Goal: Task Accomplishment & Management: Use online tool/utility

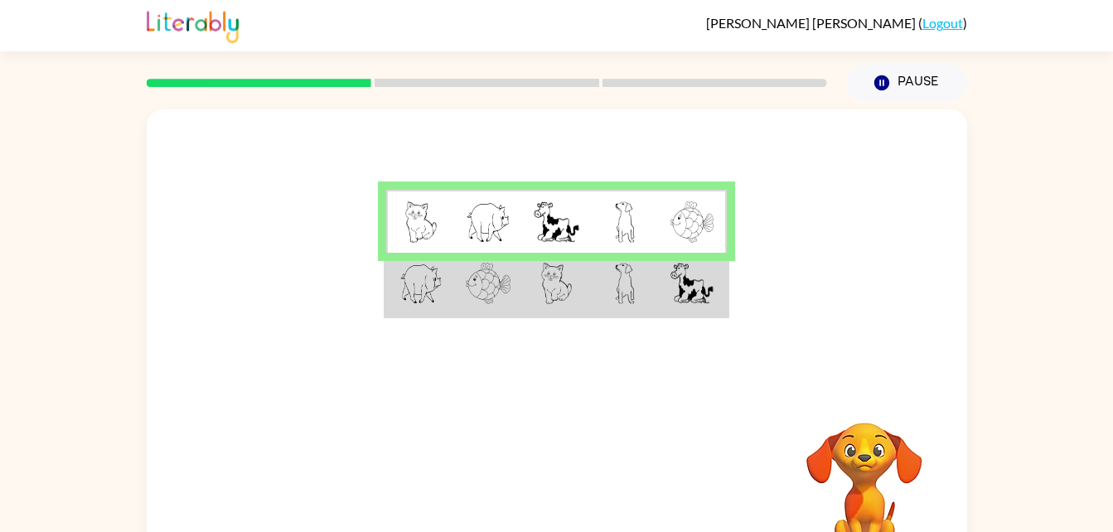
click at [429, 302] on img at bounding box center [420, 283] width 43 height 41
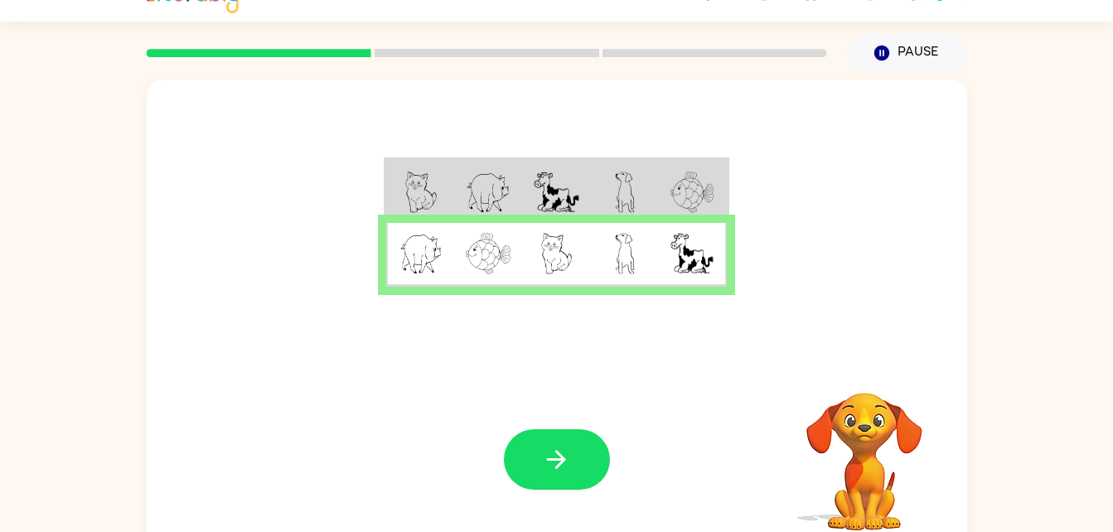
scroll to position [33, 0]
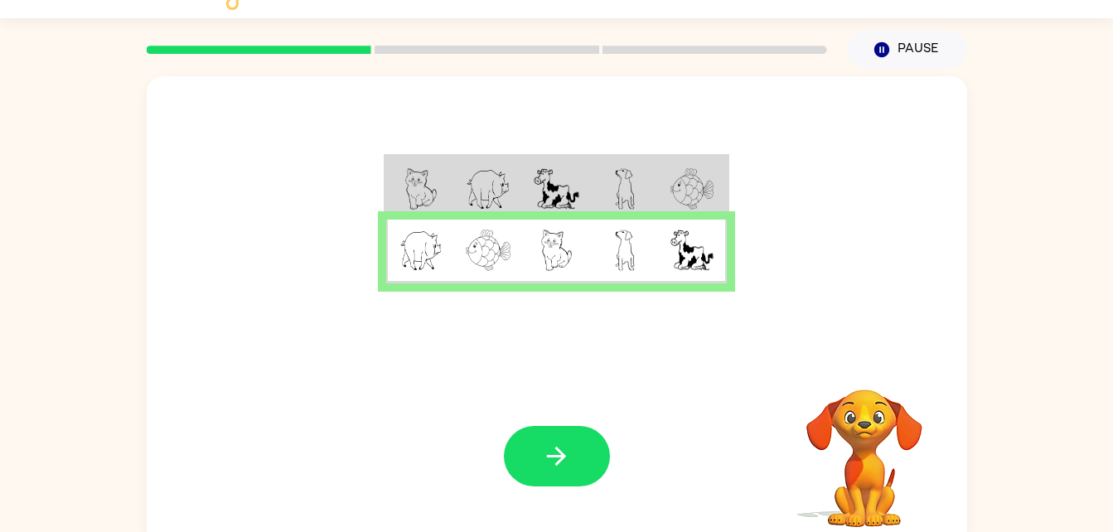
click at [554, 472] on button "button" at bounding box center [557, 456] width 106 height 61
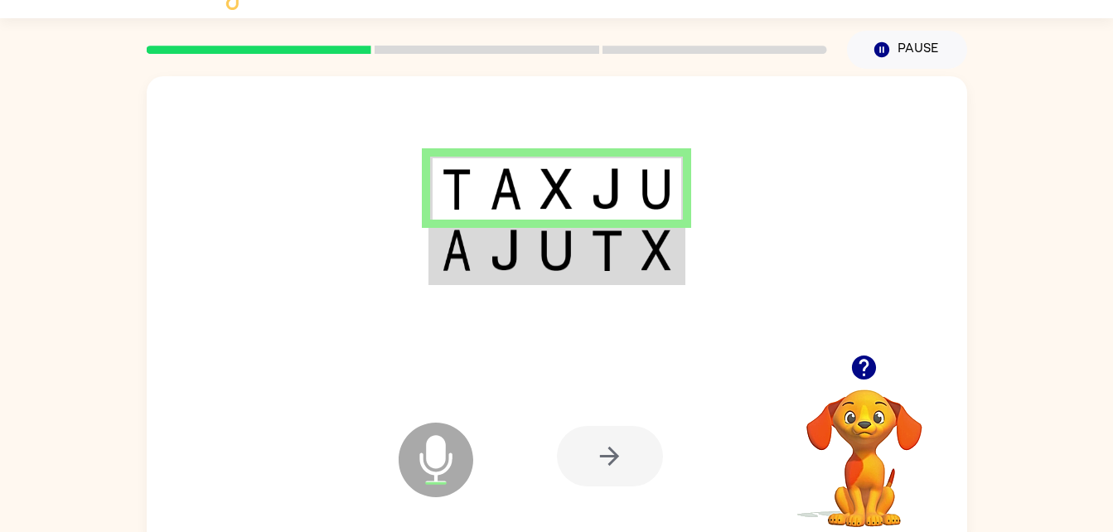
click at [438, 250] on td at bounding box center [455, 252] width 51 height 64
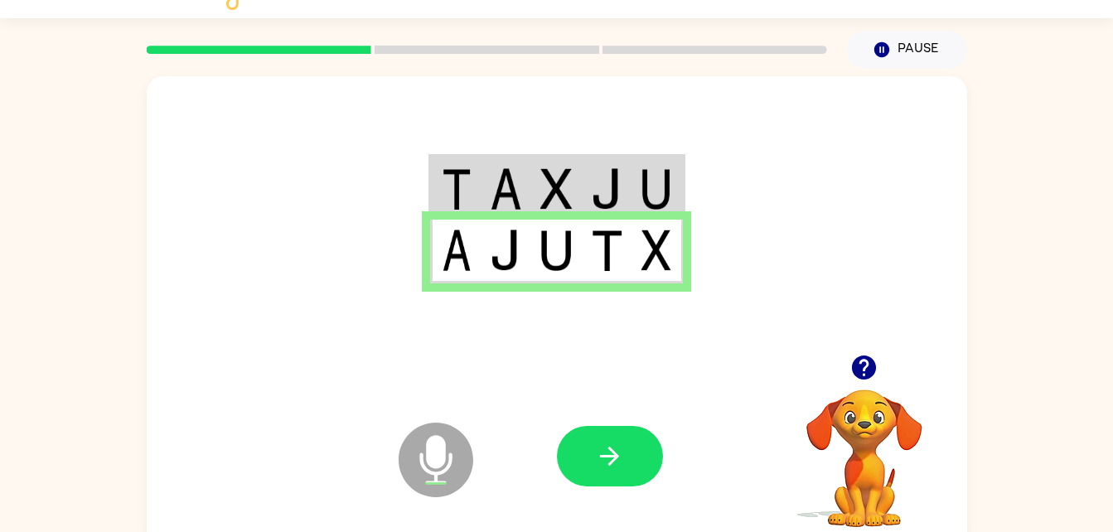
click at [615, 449] on icon "button" at bounding box center [609, 456] width 29 height 29
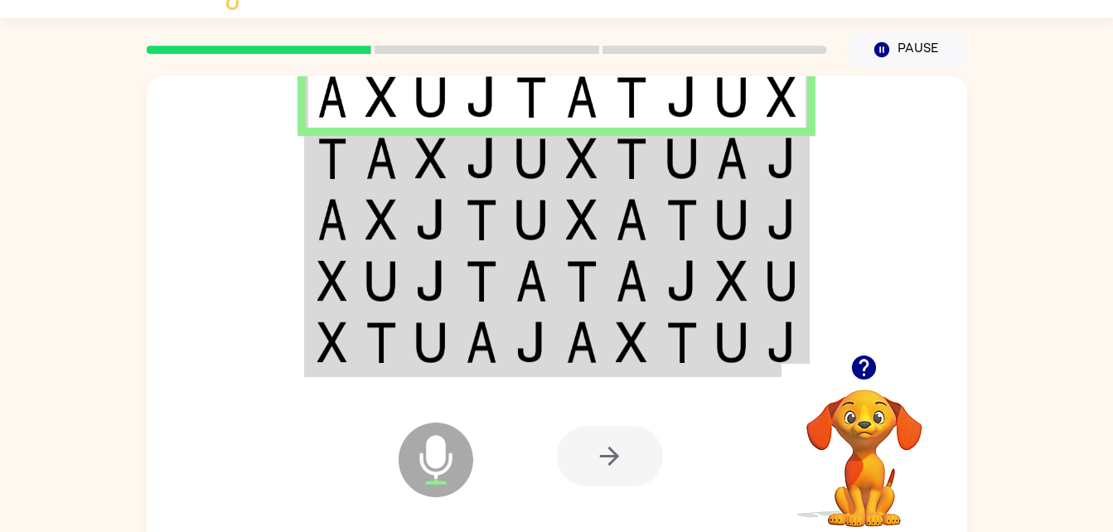
click at [359, 164] on td at bounding box center [381, 158] width 51 height 61
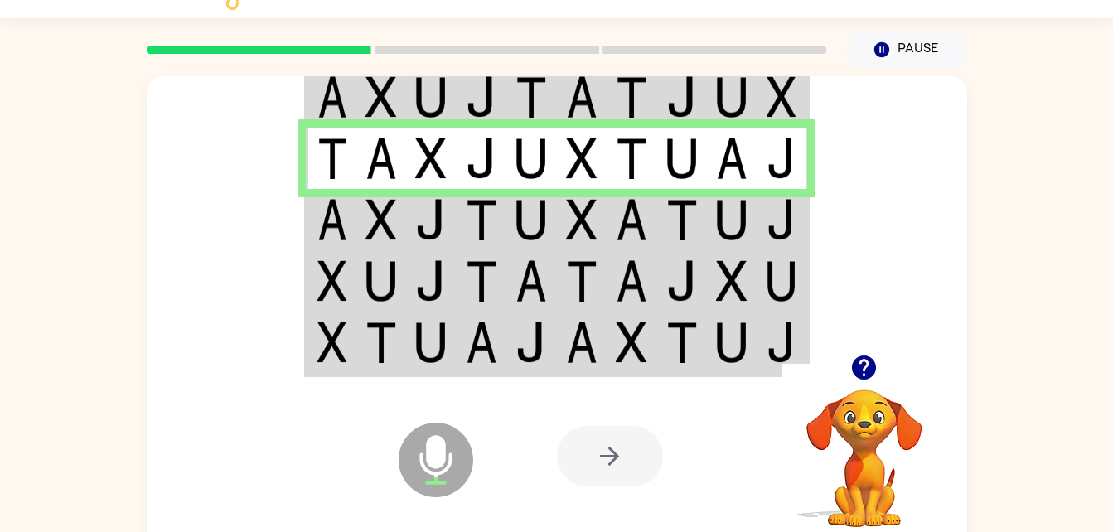
click at [356, 231] on td at bounding box center [381, 219] width 51 height 61
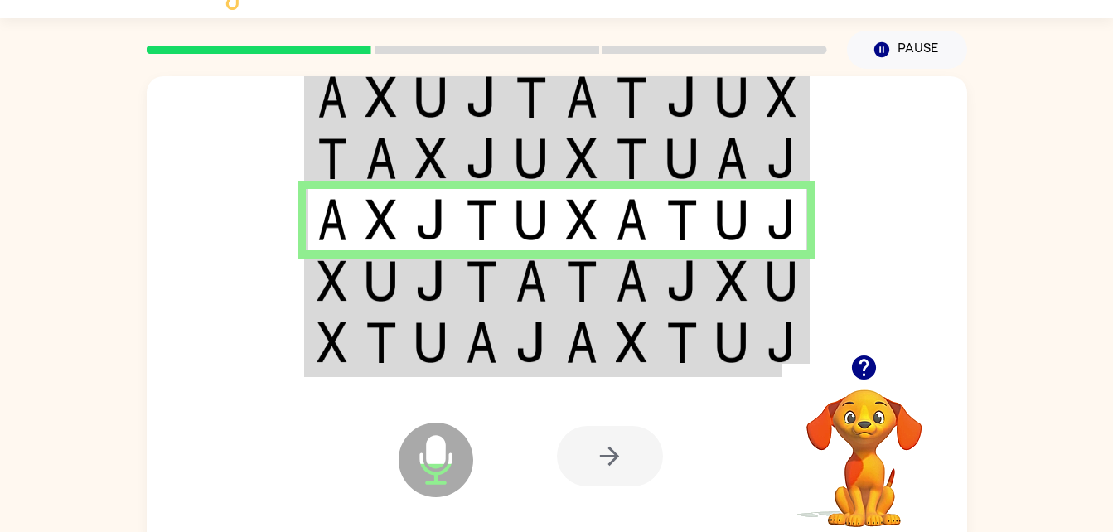
click at [328, 293] on img at bounding box center [332, 280] width 30 height 41
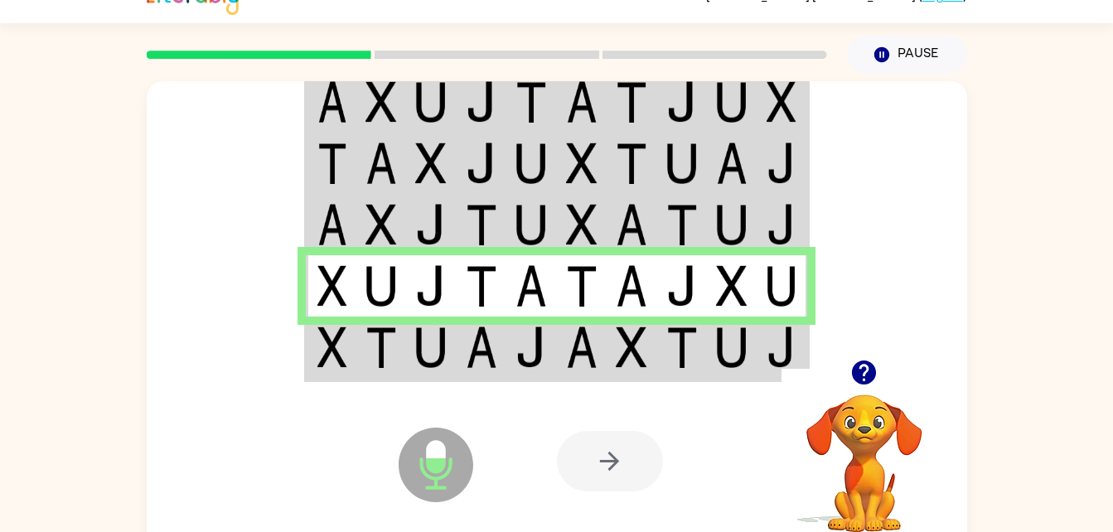
scroll to position [24, 0]
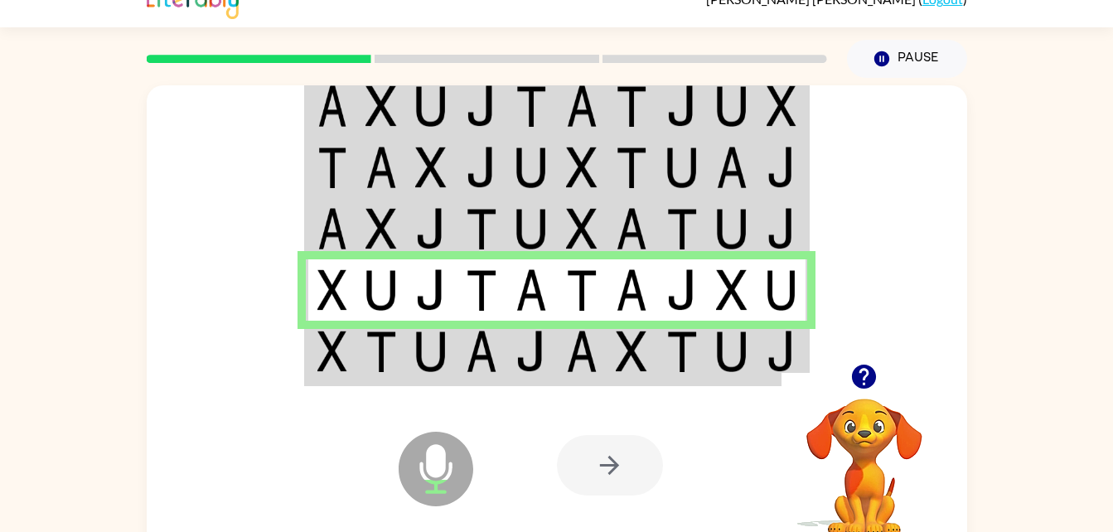
click at [340, 361] on img at bounding box center [332, 351] width 30 height 41
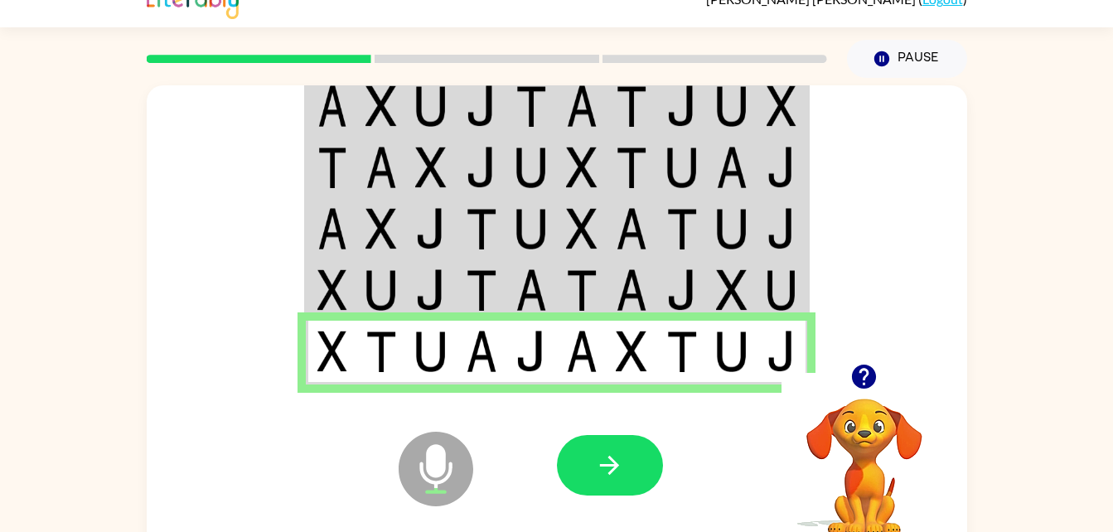
click at [596, 449] on button "button" at bounding box center [610, 465] width 106 height 61
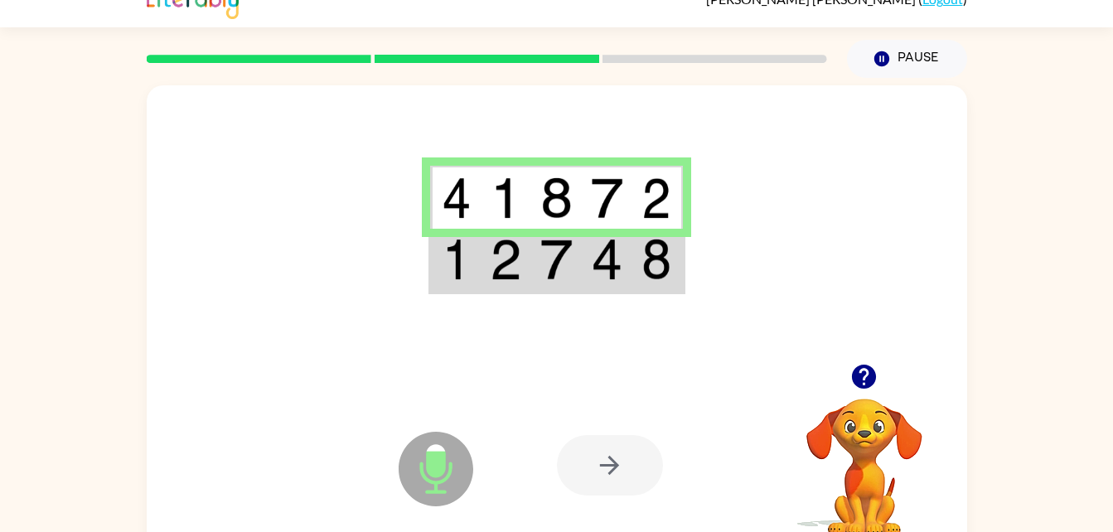
click at [472, 271] on td at bounding box center [455, 261] width 51 height 64
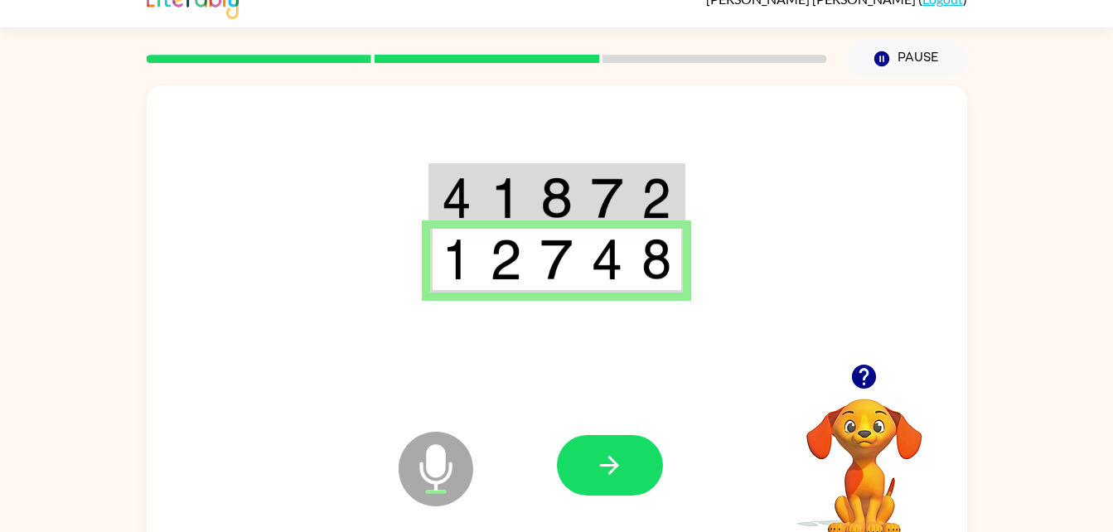
click at [617, 482] on button "button" at bounding box center [610, 465] width 106 height 61
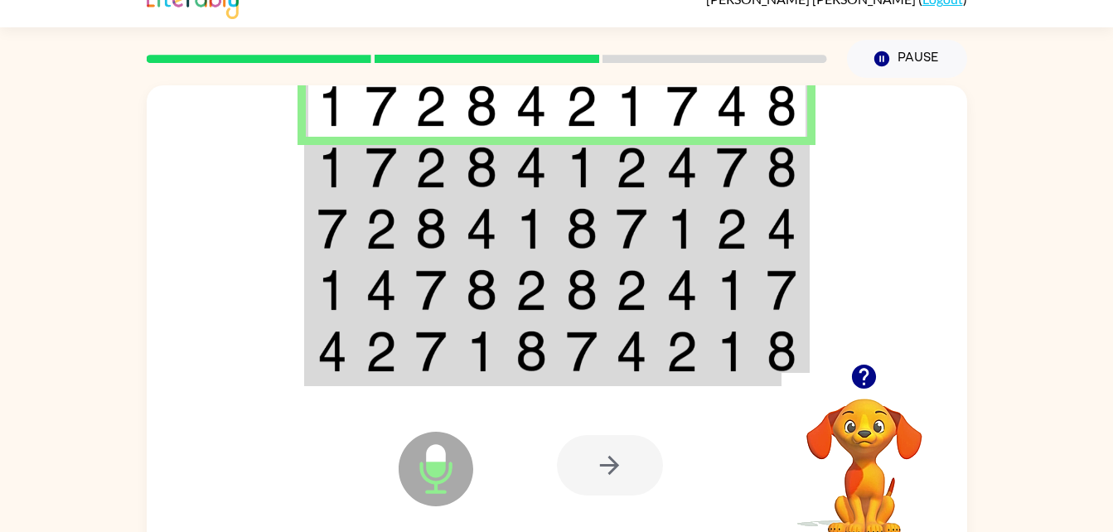
click at [332, 177] on img at bounding box center [332, 167] width 30 height 41
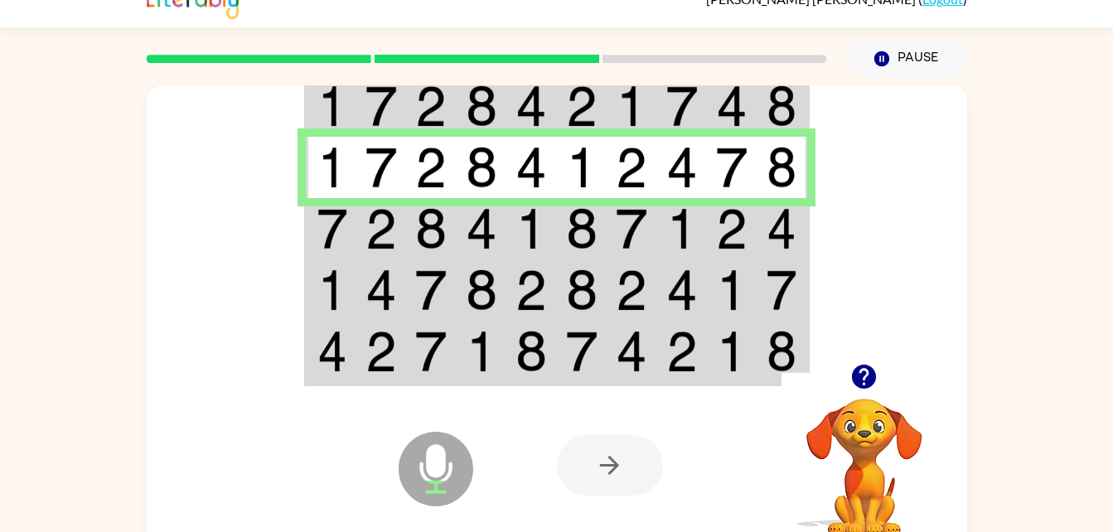
click at [322, 240] on img at bounding box center [332, 228] width 30 height 41
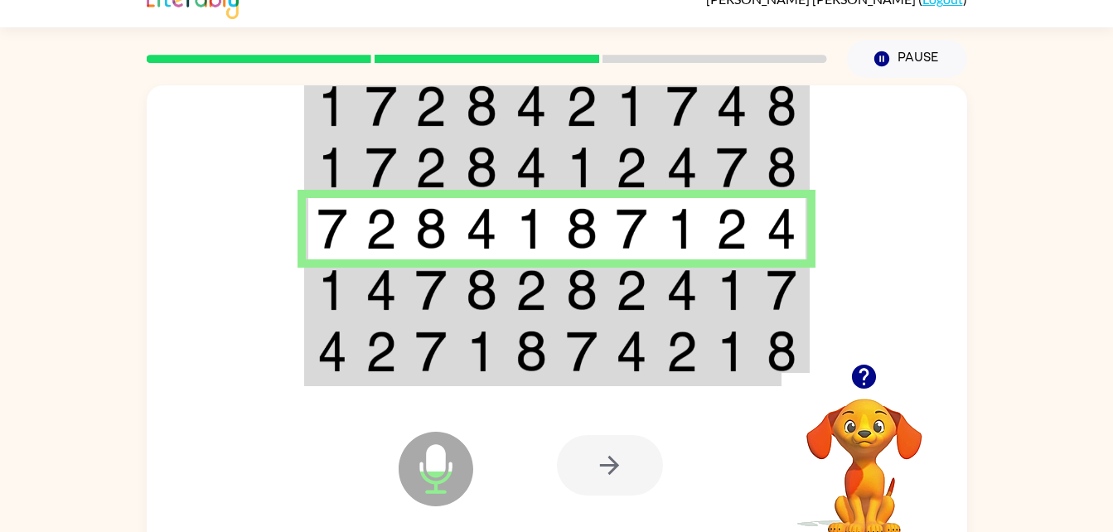
click at [329, 296] on img at bounding box center [332, 289] width 30 height 41
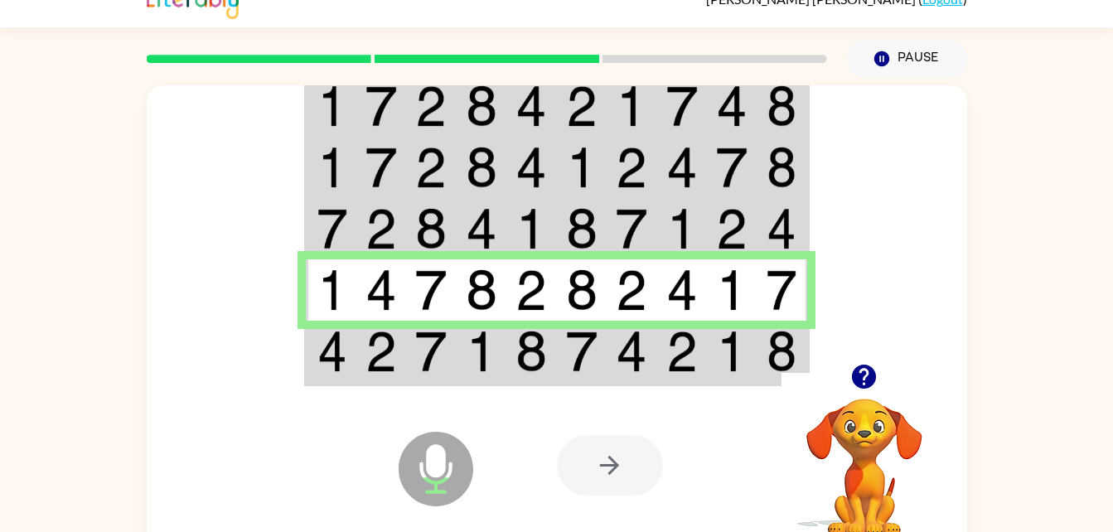
click at [330, 361] on img at bounding box center [332, 351] width 30 height 41
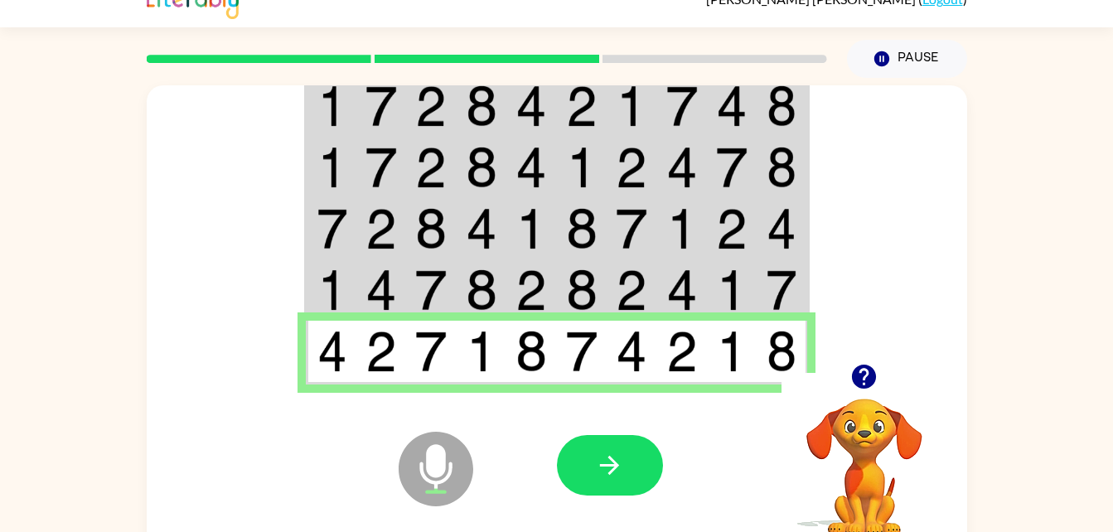
click at [611, 487] on button "button" at bounding box center [610, 465] width 106 height 61
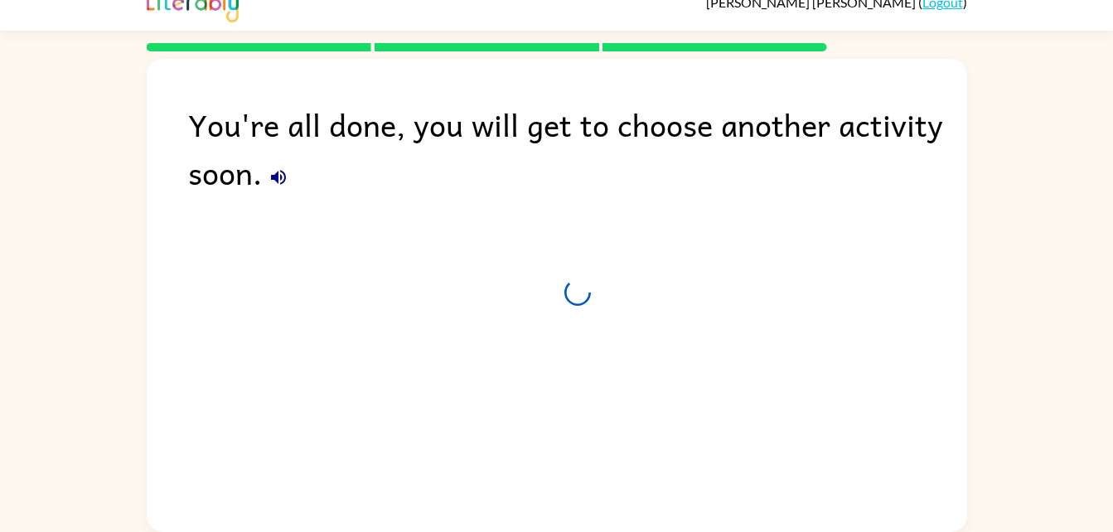
scroll to position [21, 0]
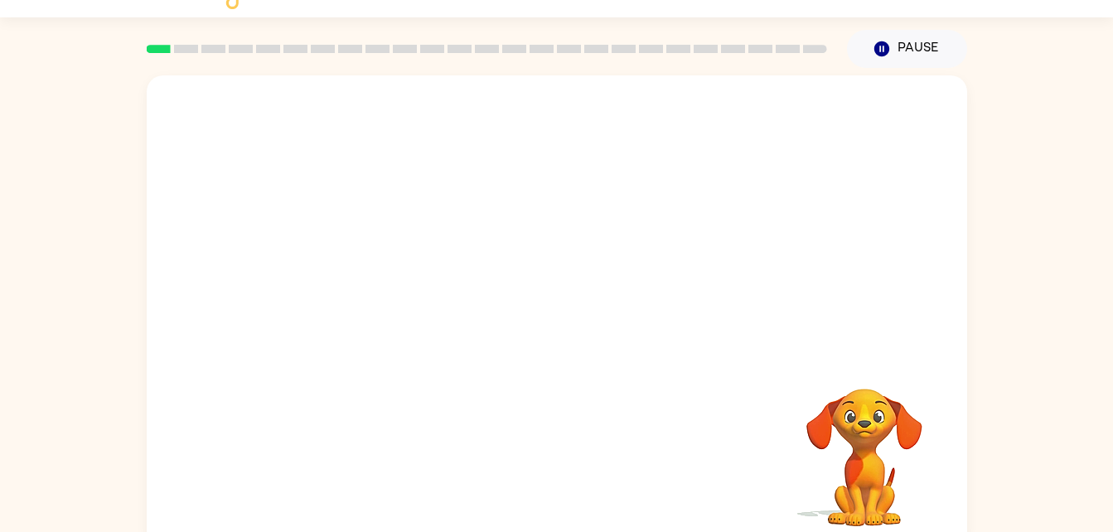
scroll to position [51, 0]
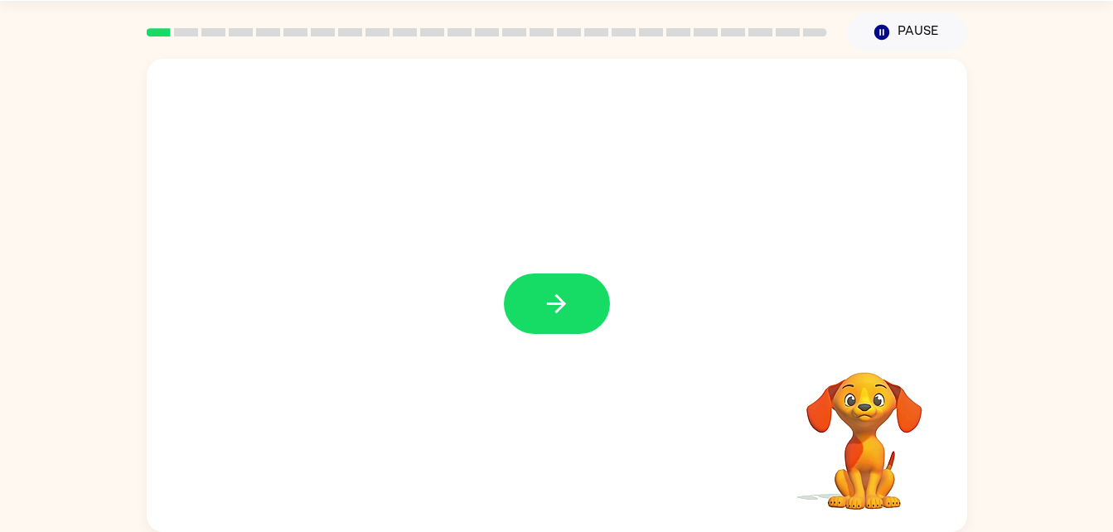
click at [566, 326] on button "button" at bounding box center [557, 304] width 106 height 61
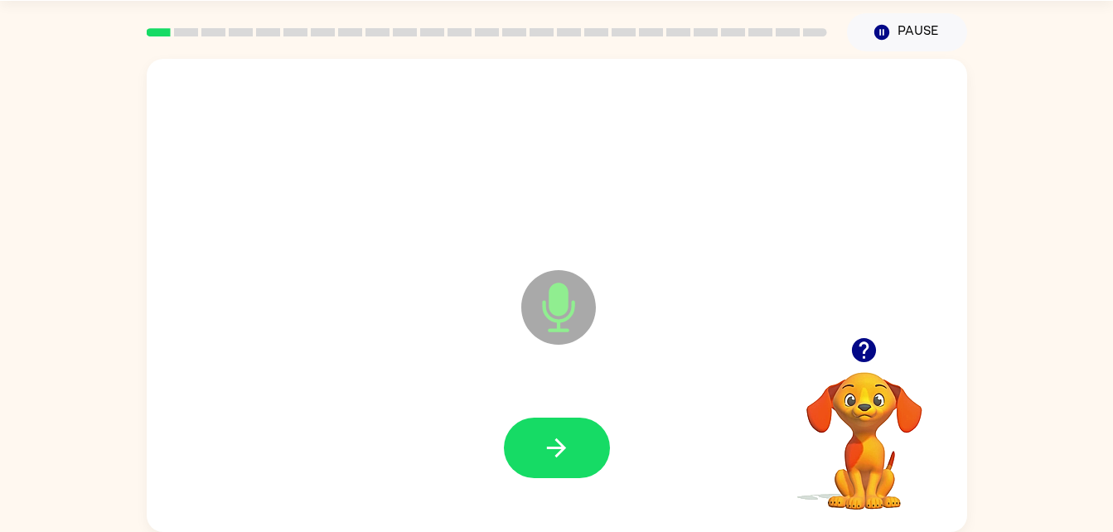
click at [579, 431] on button "button" at bounding box center [557, 448] width 106 height 61
click at [564, 447] on icon "button" at bounding box center [556, 447] width 19 height 19
click at [574, 447] on button "button" at bounding box center [557, 448] width 106 height 61
click at [578, 452] on button "button" at bounding box center [557, 448] width 106 height 61
click at [567, 447] on icon "button" at bounding box center [556, 447] width 29 height 29
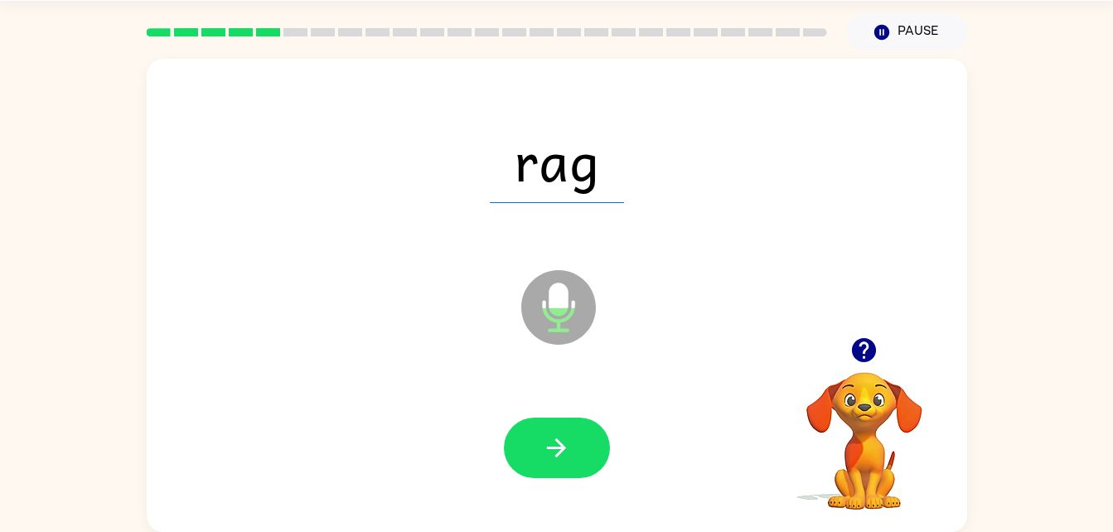
click at [565, 460] on icon "button" at bounding box center [556, 447] width 29 height 29
click at [562, 444] on icon "button" at bounding box center [556, 447] width 19 height 19
click at [571, 438] on button "button" at bounding box center [557, 448] width 106 height 61
click at [566, 448] on icon "button" at bounding box center [556, 447] width 29 height 29
click at [556, 467] on button "button" at bounding box center [557, 448] width 106 height 61
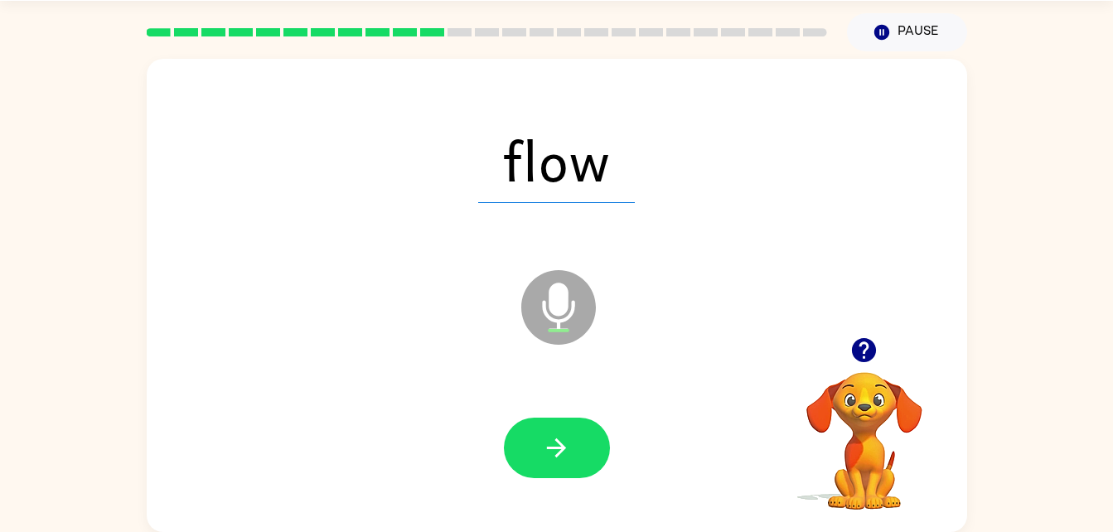
click at [581, 438] on button "button" at bounding box center [557, 448] width 106 height 61
click at [571, 435] on button "button" at bounding box center [557, 448] width 106 height 61
click at [581, 472] on button "button" at bounding box center [557, 448] width 106 height 61
click at [562, 473] on button "button" at bounding box center [557, 448] width 106 height 61
click at [567, 451] on icon "button" at bounding box center [556, 447] width 29 height 29
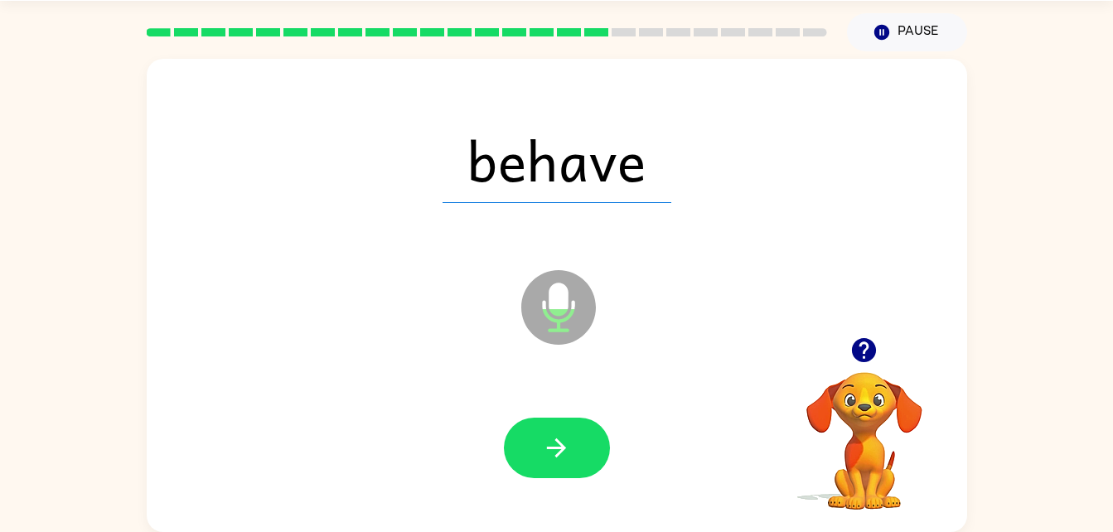
click at [552, 458] on icon "button" at bounding box center [556, 447] width 29 height 29
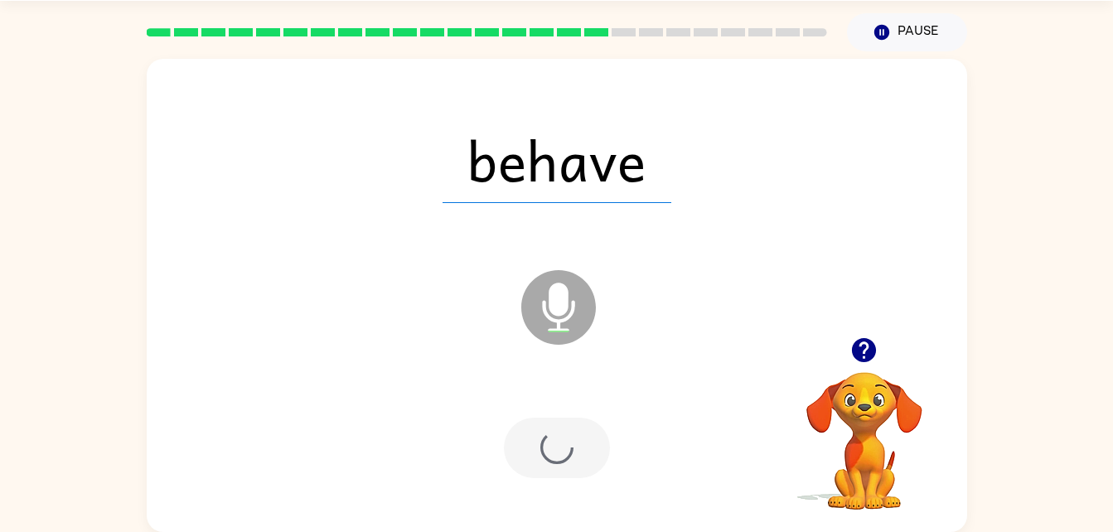
click at [542, 455] on div at bounding box center [557, 448] width 106 height 61
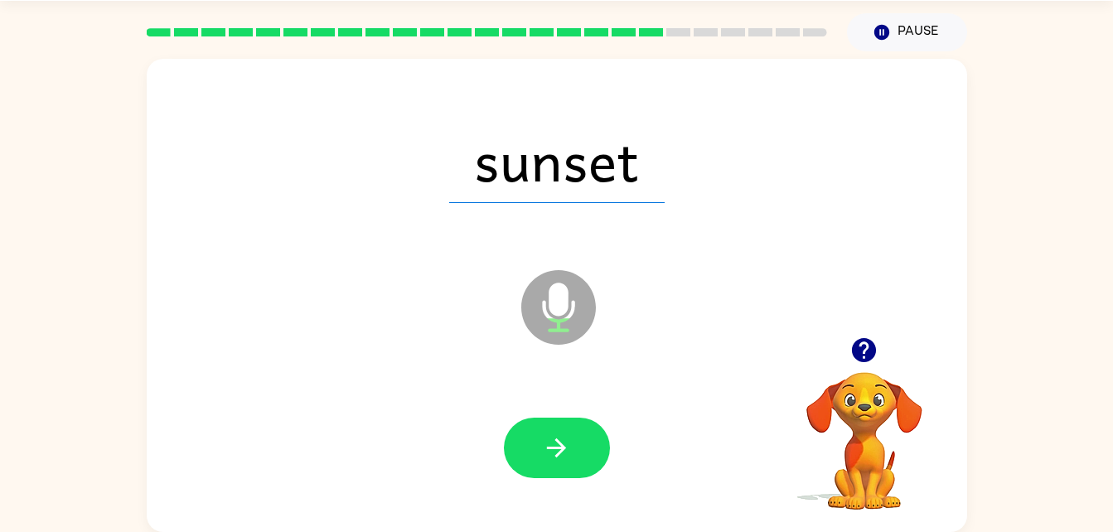
click at [554, 451] on icon "button" at bounding box center [556, 447] width 29 height 29
click at [583, 468] on button "button" at bounding box center [557, 448] width 106 height 61
click at [579, 458] on button "button" at bounding box center [557, 448] width 106 height 61
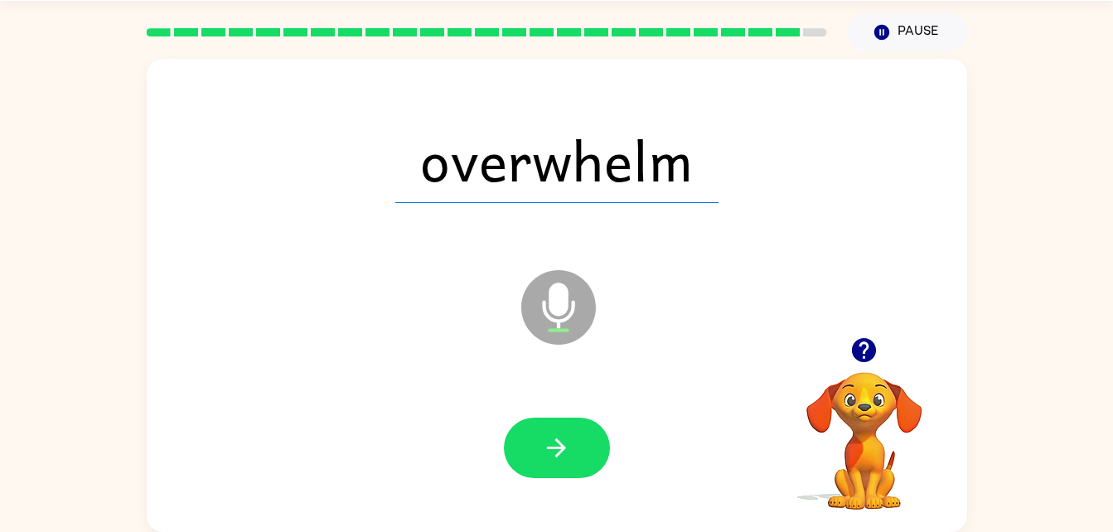
click at [570, 427] on button "button" at bounding box center [557, 448] width 106 height 61
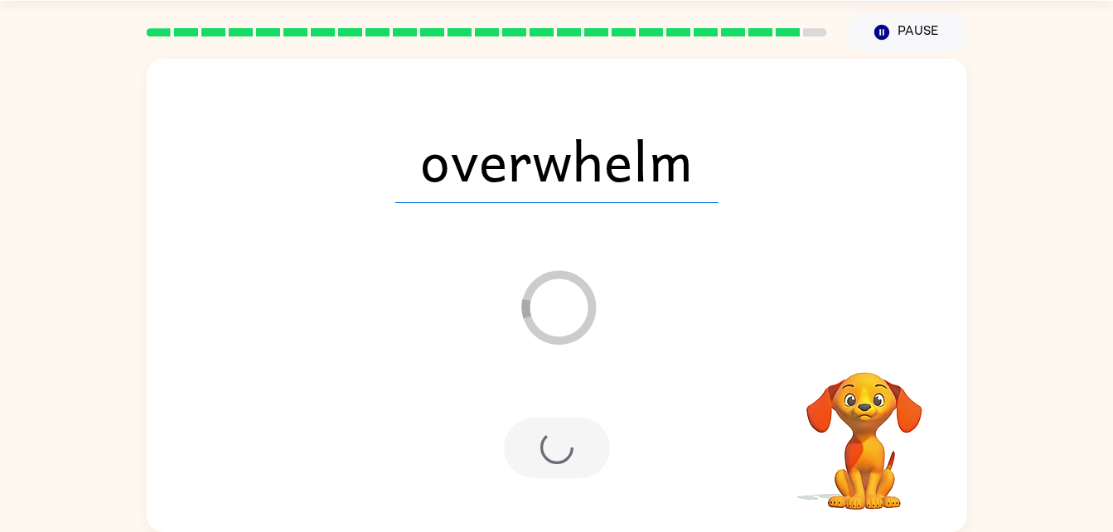
scroll to position [21, 0]
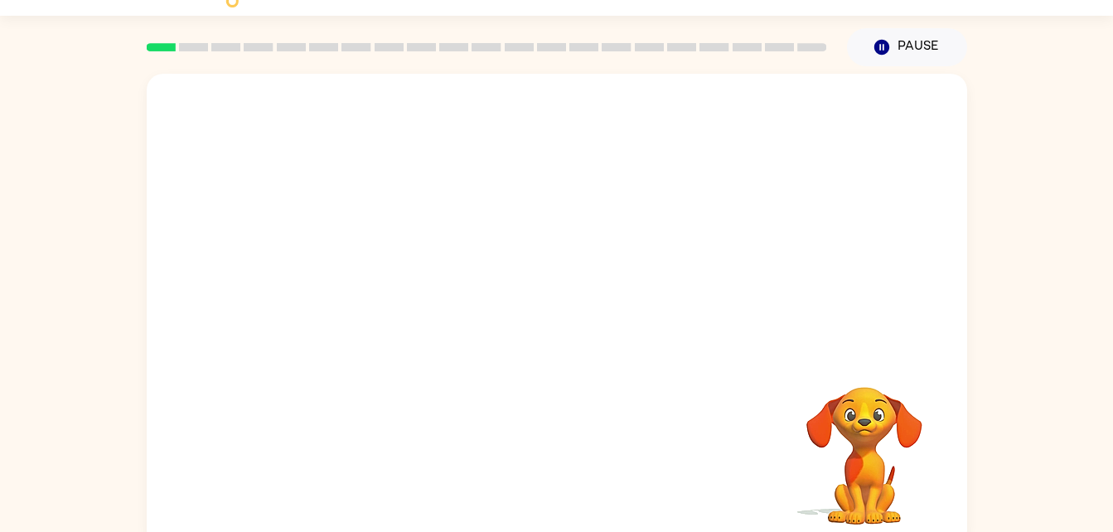
scroll to position [51, 0]
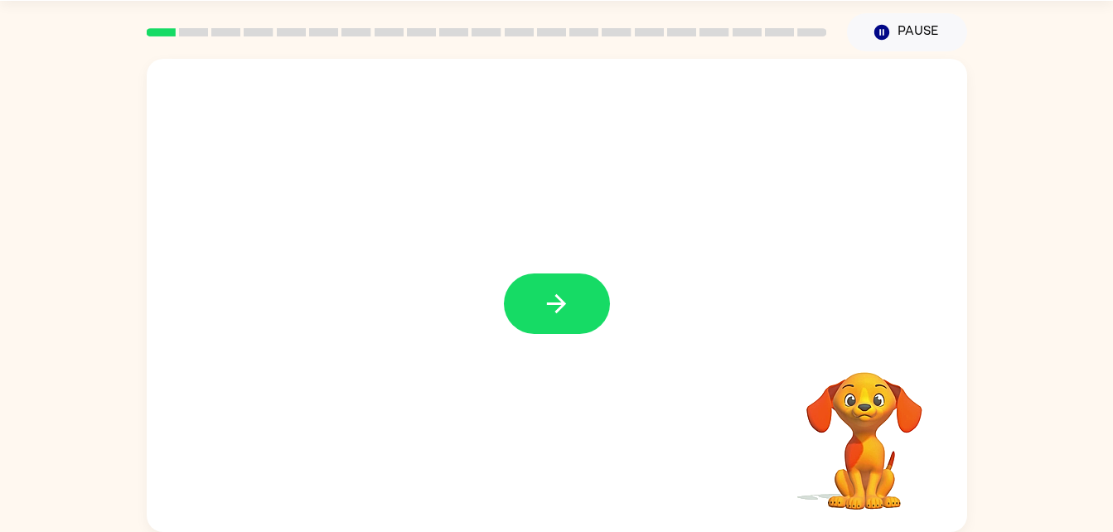
click at [595, 292] on button "button" at bounding box center [557, 304] width 106 height 61
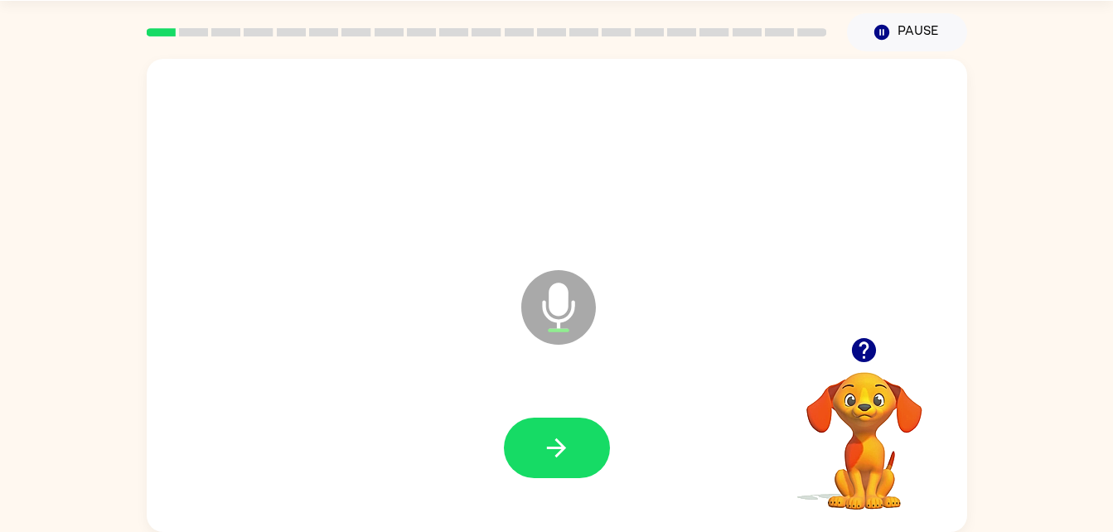
click at [577, 458] on button "button" at bounding box center [557, 448] width 106 height 61
click at [590, 445] on button "button" at bounding box center [557, 448] width 106 height 61
click at [571, 449] on button "button" at bounding box center [557, 448] width 106 height 61
click at [585, 451] on button "button" at bounding box center [557, 448] width 106 height 61
click at [554, 463] on button "button" at bounding box center [557, 448] width 106 height 61
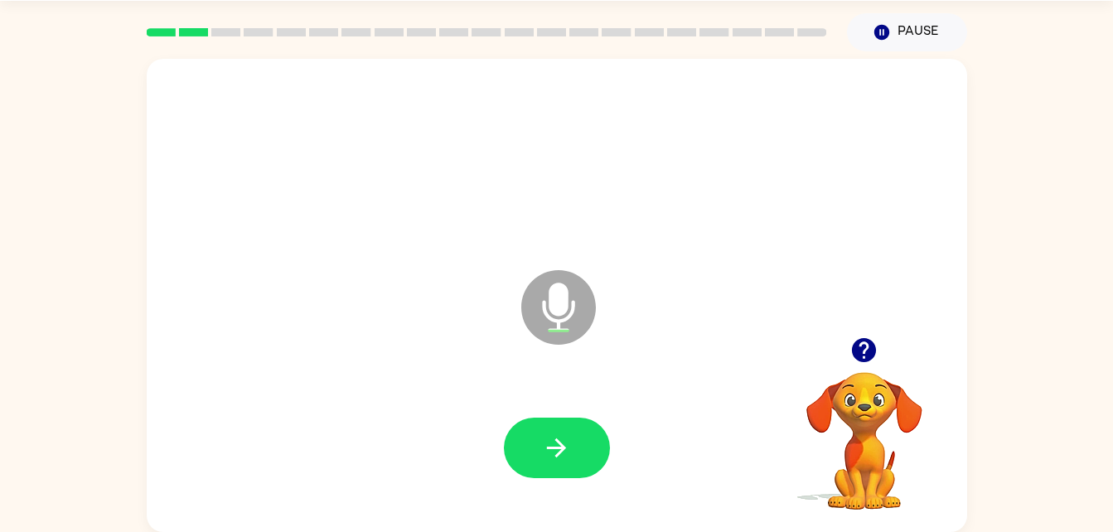
click at [584, 442] on button "button" at bounding box center [557, 448] width 106 height 61
click at [569, 470] on button "button" at bounding box center [557, 448] width 106 height 61
click at [547, 448] on icon "button" at bounding box center [556, 447] width 19 height 19
click at [593, 443] on button "button" at bounding box center [557, 448] width 106 height 61
click at [574, 433] on button "button" at bounding box center [557, 448] width 106 height 61
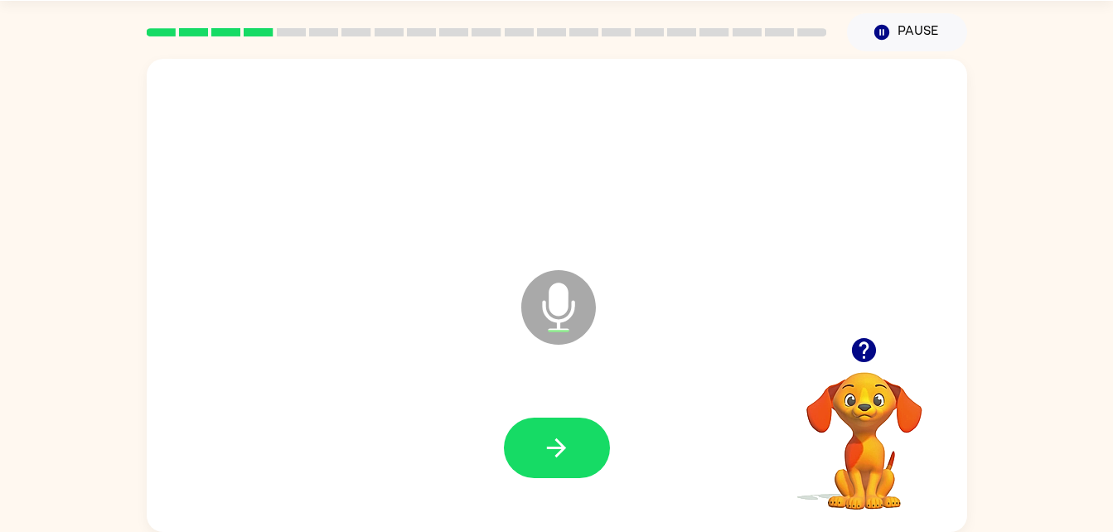
click at [555, 435] on icon "button" at bounding box center [556, 447] width 29 height 29
click at [562, 426] on button "button" at bounding box center [557, 448] width 106 height 61
click at [578, 438] on button "button" at bounding box center [557, 448] width 106 height 61
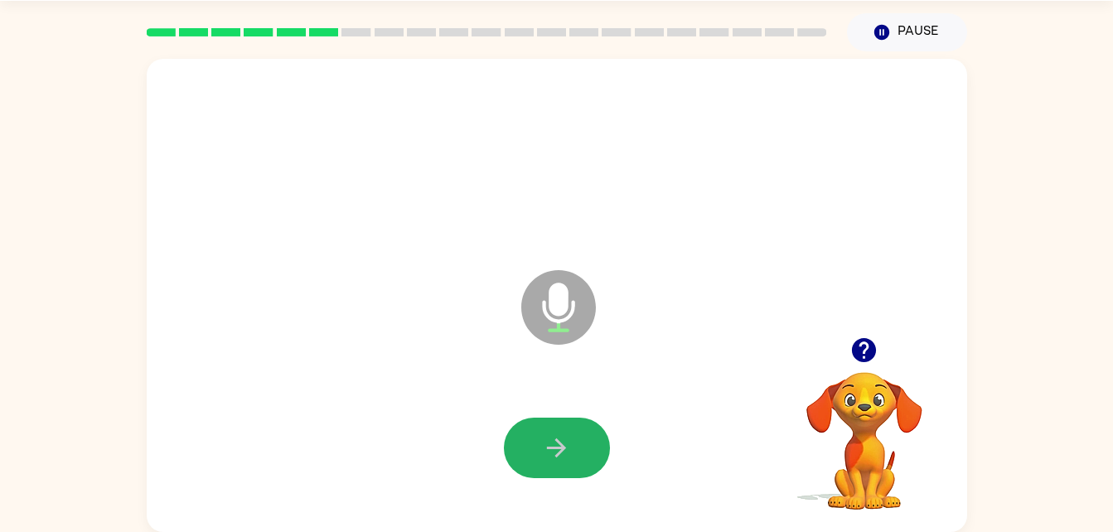
click at [542, 437] on icon "button" at bounding box center [556, 447] width 29 height 29
click at [574, 450] on button "button" at bounding box center [557, 448] width 106 height 61
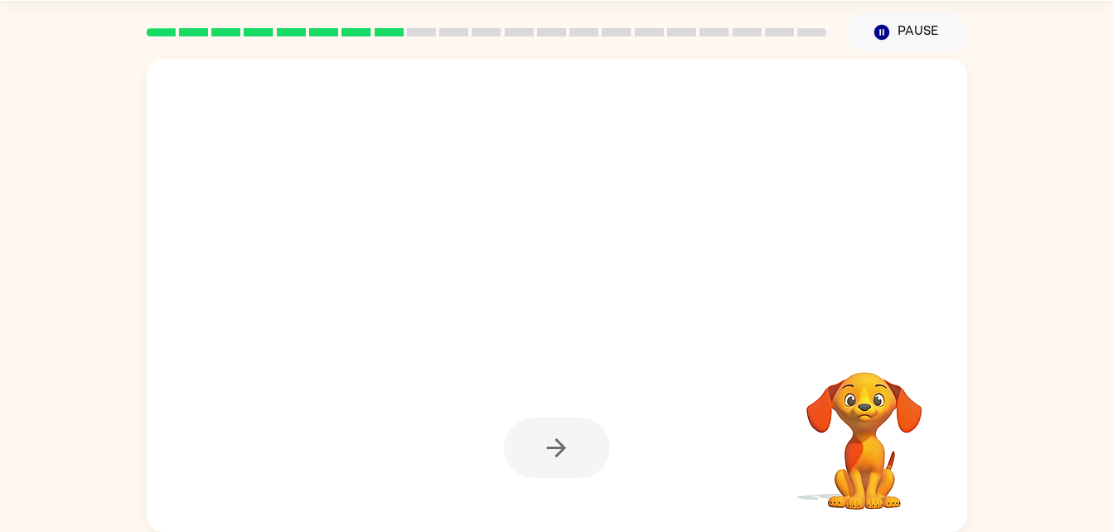
click at [574, 450] on div at bounding box center [557, 448] width 106 height 61
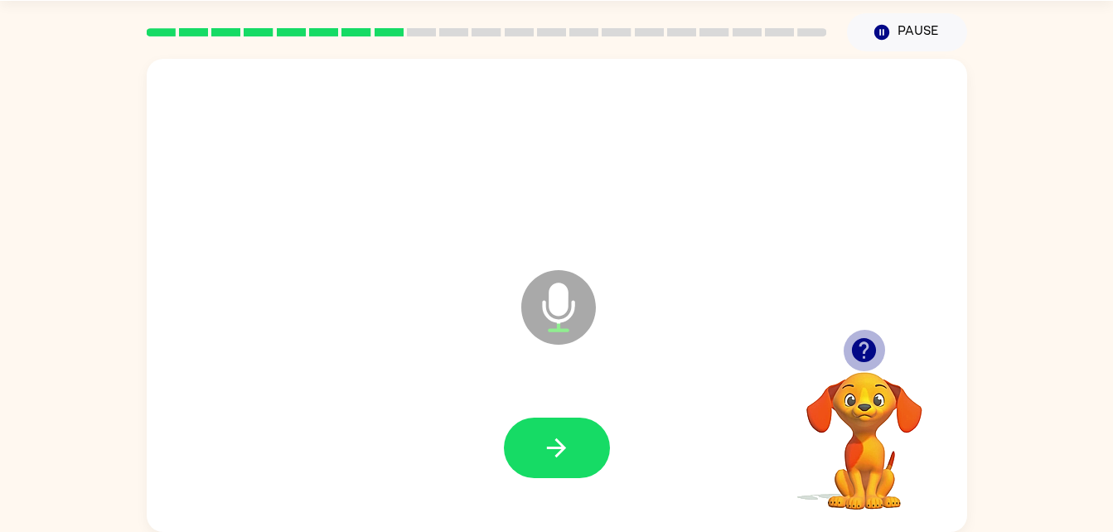
click at [866, 348] on icon "button" at bounding box center [864, 350] width 29 height 29
click at [564, 438] on icon "button" at bounding box center [556, 447] width 29 height 29
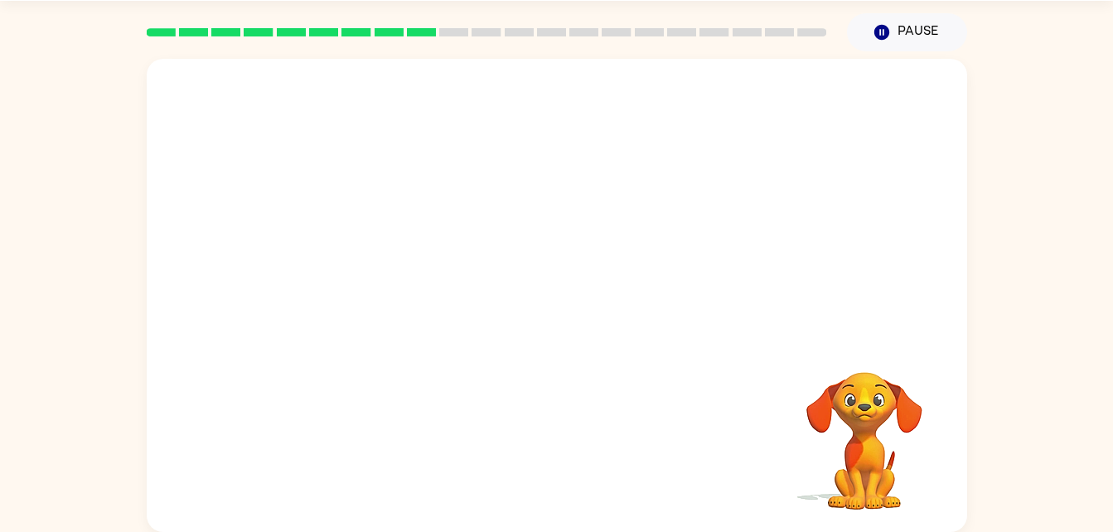
click at [898, 266] on div at bounding box center [557, 198] width 821 height 278
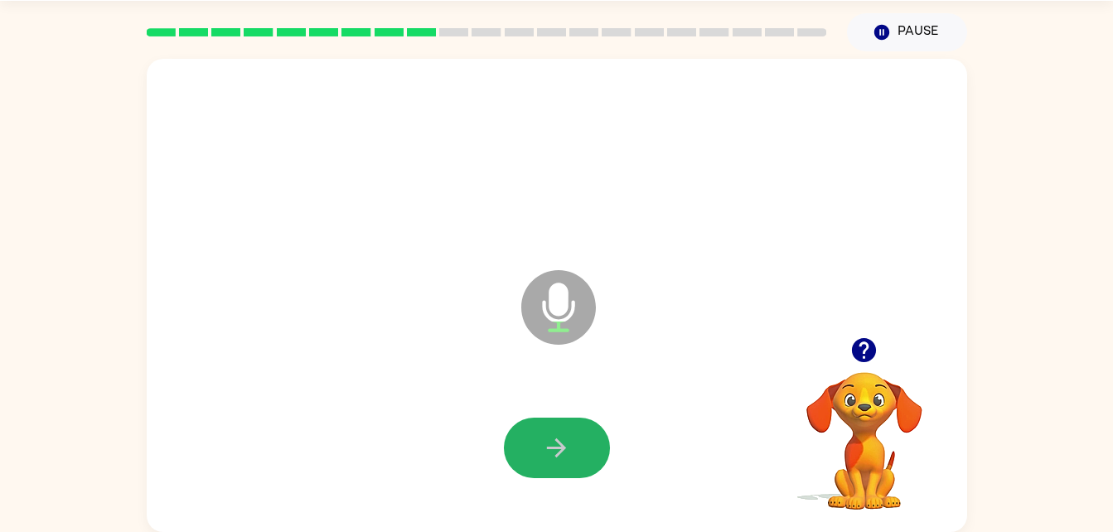
click at [593, 433] on button "button" at bounding box center [557, 448] width 106 height 61
click at [565, 440] on icon "button" at bounding box center [556, 447] width 29 height 29
click at [546, 456] on icon "button" at bounding box center [556, 447] width 29 height 29
click at [561, 427] on button "button" at bounding box center [557, 448] width 106 height 61
click at [574, 459] on button "button" at bounding box center [557, 448] width 106 height 61
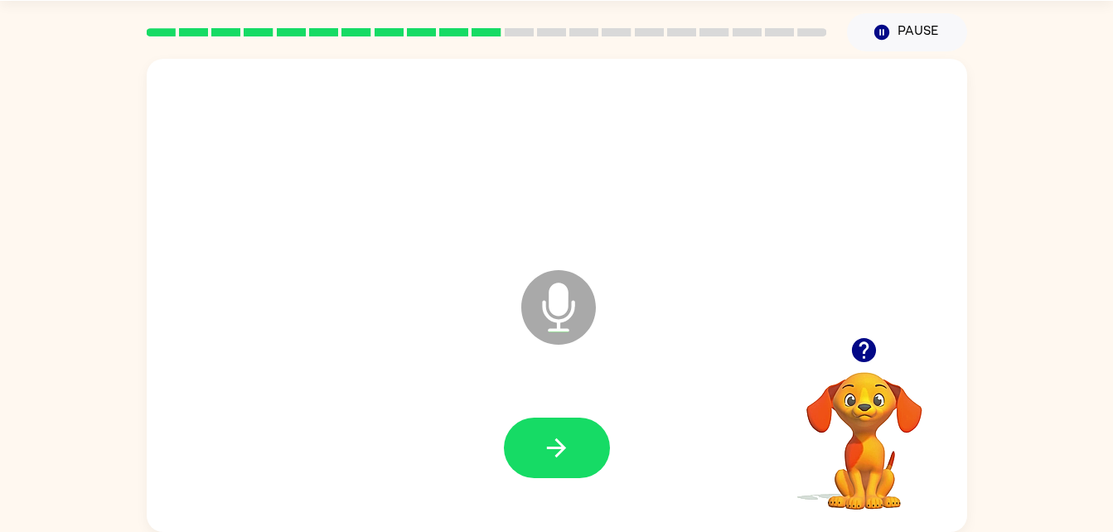
click at [542, 461] on icon "button" at bounding box center [556, 447] width 29 height 29
click at [593, 437] on button "button" at bounding box center [557, 448] width 106 height 61
click at [542, 443] on icon "button" at bounding box center [556, 447] width 29 height 29
click at [567, 449] on icon "button" at bounding box center [556, 447] width 29 height 29
click at [553, 422] on button "button" at bounding box center [557, 448] width 106 height 61
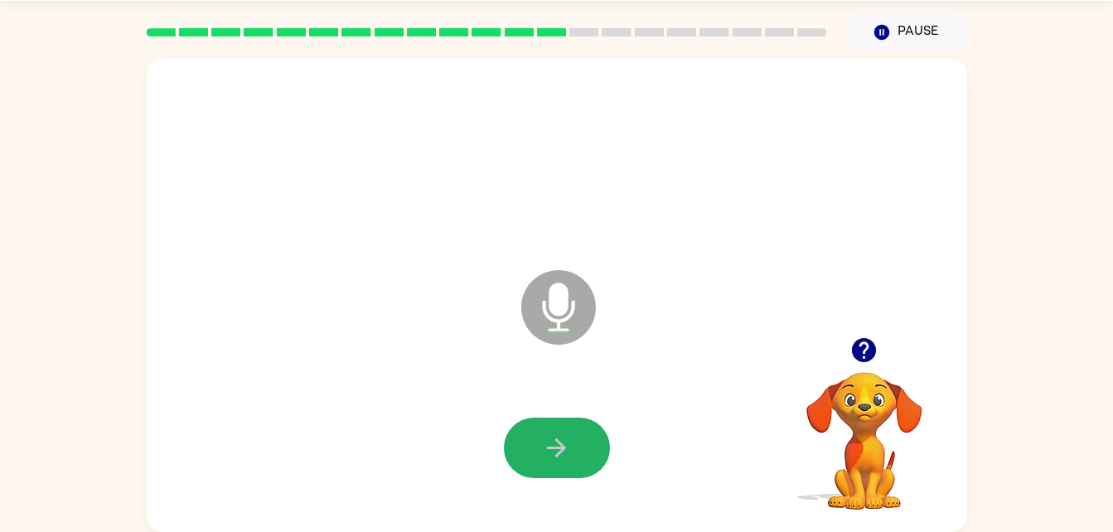
click at [573, 446] on button "button" at bounding box center [557, 448] width 106 height 61
click at [579, 461] on button "button" at bounding box center [557, 448] width 106 height 61
click at [583, 433] on button "button" at bounding box center [557, 448] width 106 height 61
click at [559, 438] on icon "button" at bounding box center [556, 447] width 29 height 29
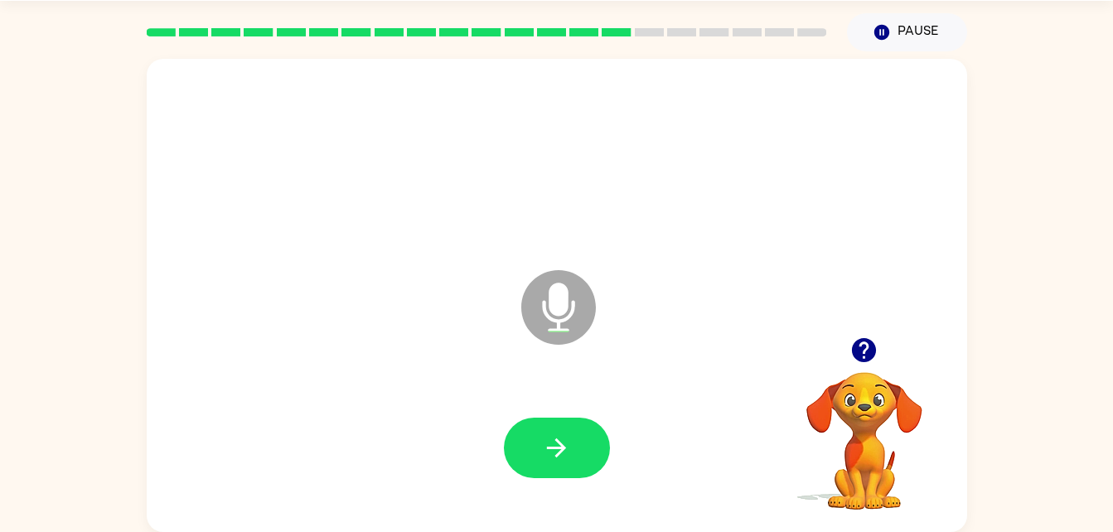
drag, startPoint x: 559, startPoint y: 438, endPoint x: 536, endPoint y: 453, distance: 28.0
click at [536, 453] on button "button" at bounding box center [557, 448] width 106 height 61
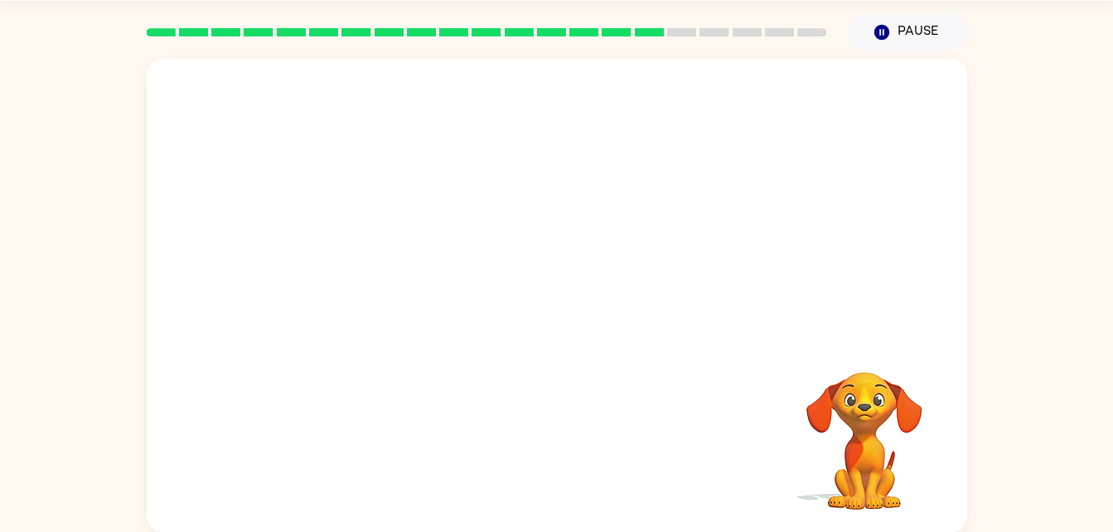
click at [536, 453] on div at bounding box center [556, 448] width 787 height 136
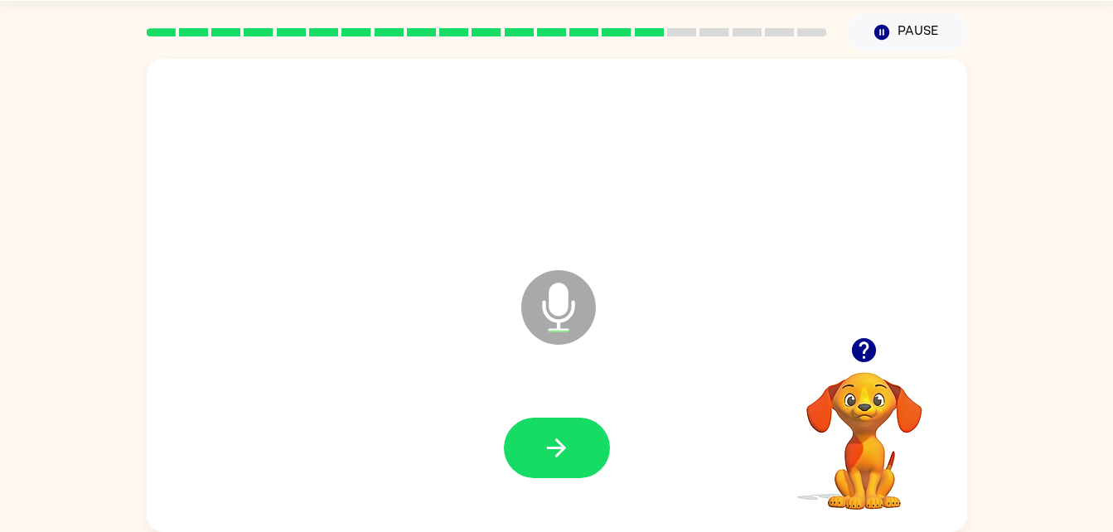
click at [535, 460] on button "button" at bounding box center [557, 448] width 106 height 61
click at [525, 454] on button "button" at bounding box center [557, 448] width 106 height 61
click at [539, 439] on button "button" at bounding box center [557, 448] width 106 height 61
click at [559, 436] on icon "button" at bounding box center [556, 447] width 29 height 29
click at [867, 344] on icon "button" at bounding box center [864, 350] width 29 height 29
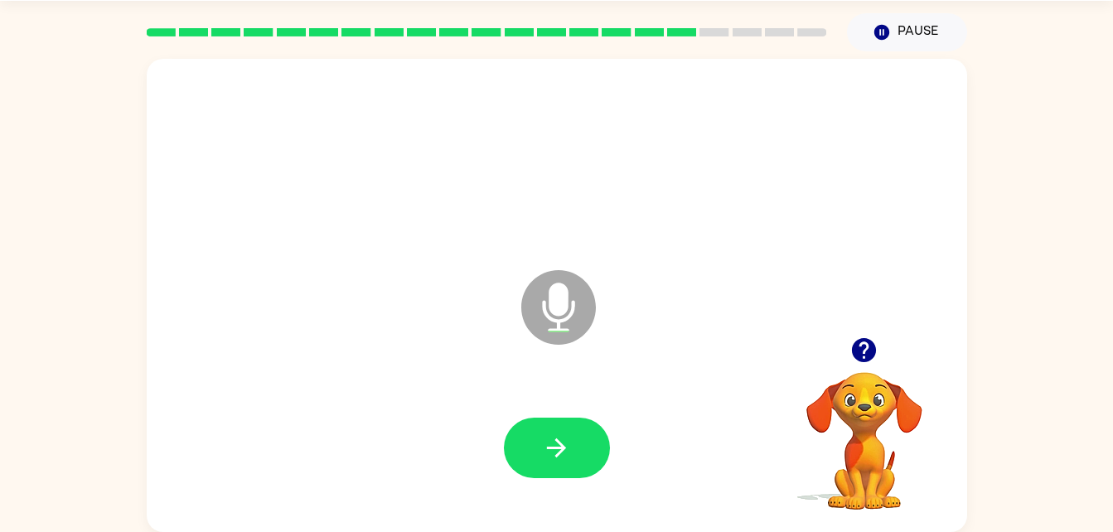
click at [581, 416] on div at bounding box center [556, 448] width 787 height 136
click at [581, 439] on button "button" at bounding box center [557, 448] width 106 height 61
click at [566, 454] on icon "button" at bounding box center [556, 447] width 29 height 29
click at [548, 453] on icon "button" at bounding box center [556, 447] width 29 height 29
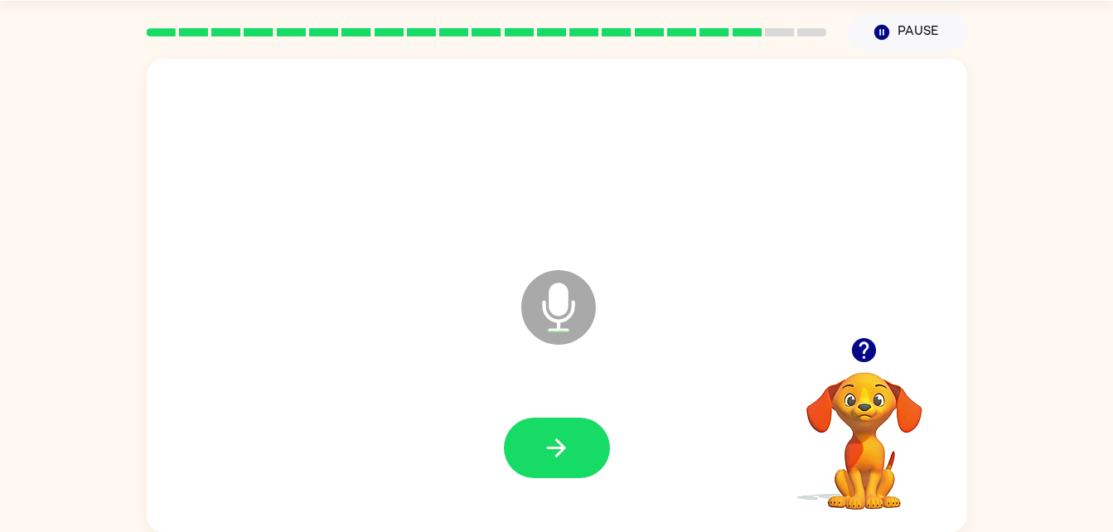
click at [590, 420] on div at bounding box center [557, 448] width 106 height 61
click at [587, 446] on button "button" at bounding box center [557, 448] width 106 height 61
click at [863, 353] on icon "button" at bounding box center [864, 350] width 24 height 24
click at [592, 437] on button "button" at bounding box center [557, 448] width 106 height 61
click at [549, 432] on button "button" at bounding box center [557, 448] width 106 height 61
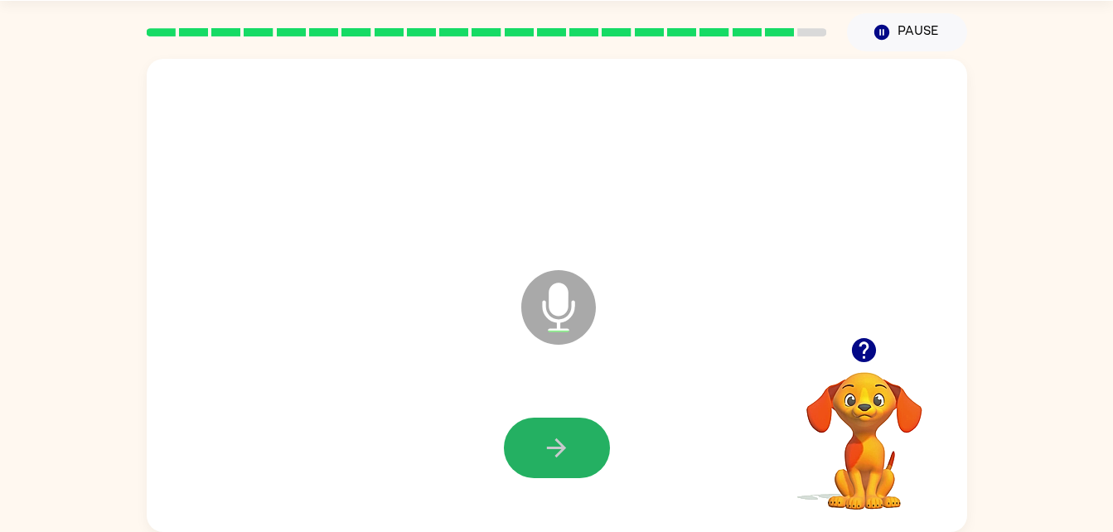
click at [579, 453] on button "button" at bounding box center [557, 448] width 106 height 61
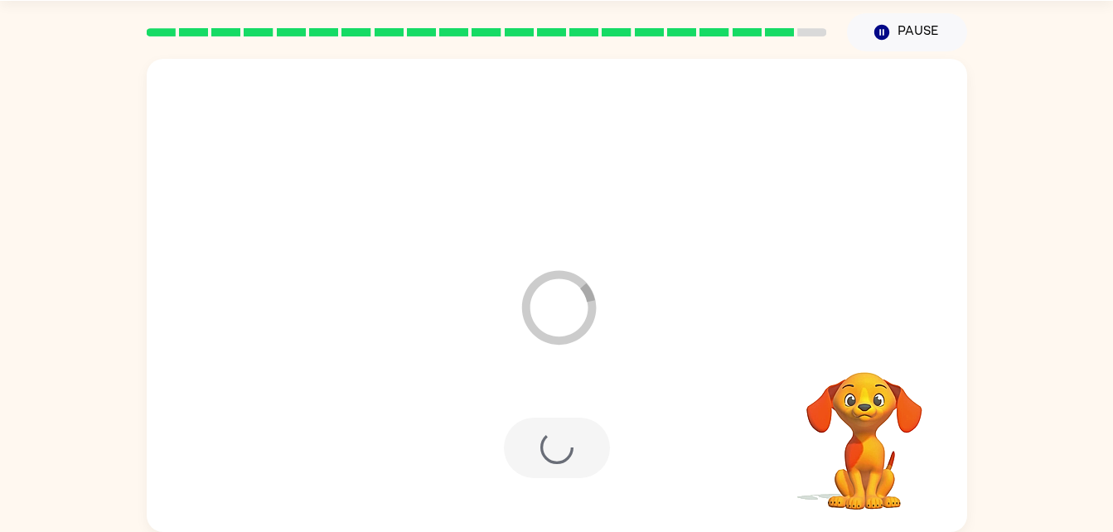
scroll to position [21, 0]
